Goal: Navigation & Orientation: Find specific page/section

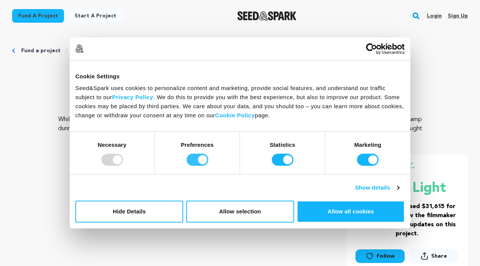
click at [192, 161] on input "Preferences" at bounding box center [198, 160] width 22 height 12
checkbox input "false"
click at [277, 160] on input "Statistics" at bounding box center [283, 160] width 22 height 12
checkbox input "false"
click at [363, 159] on input "Marketing" at bounding box center [368, 160] width 22 height 12
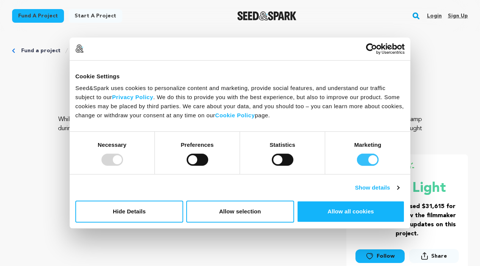
checkbox input "false"
click at [381, 189] on link "Show details" at bounding box center [377, 187] width 44 height 9
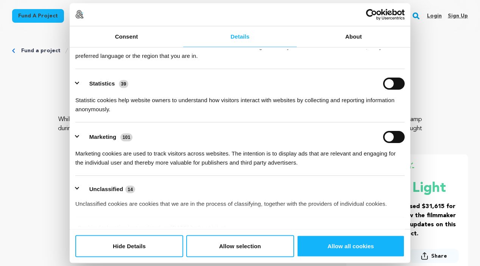
scroll to position [98, 0]
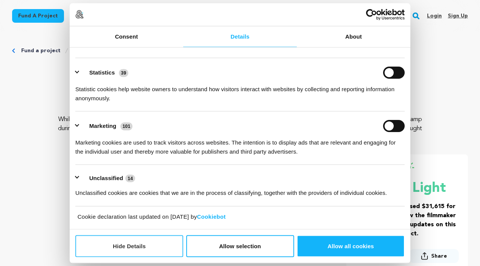
click at [136, 241] on button "Hide Details" at bounding box center [129, 246] width 108 height 22
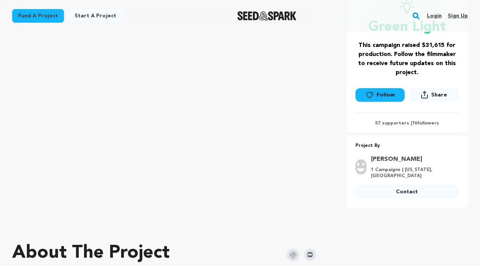
scroll to position [166, 0]
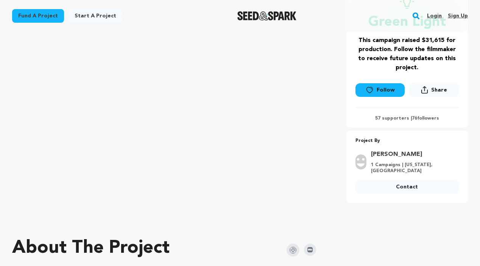
click at [385, 150] on link "[PERSON_NAME]" at bounding box center [412, 154] width 83 height 9
